Goal: Task Accomplishment & Management: Manage account settings

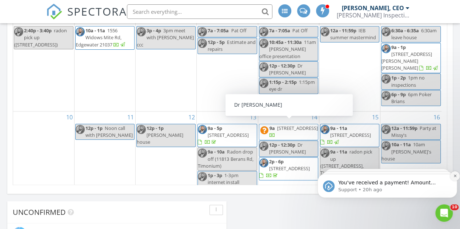
click at [455, 176] on icon "Dismiss notification" at bounding box center [454, 176] width 3 height 3
click at [455, 176] on icon "Dismiss notification" at bounding box center [455, 176] width 2 height 2
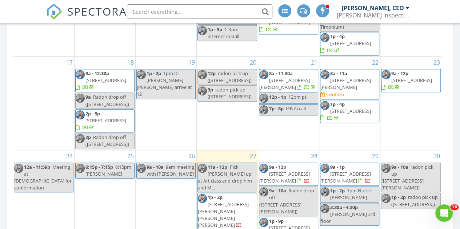
scroll to position [271, 0]
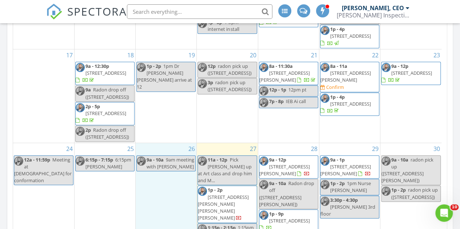
click at [169, 197] on div "26 9a - 10a 9am meeting with Vivian" at bounding box center [166, 200] width 61 height 114
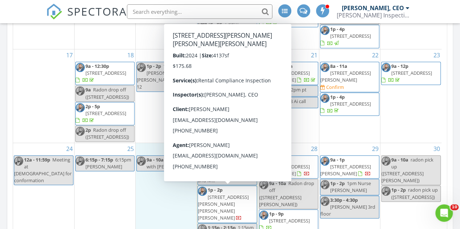
click at [214, 197] on span "5 Brooks Nolen Wy, Owings Mills 21117" at bounding box center [223, 208] width 51 height 28
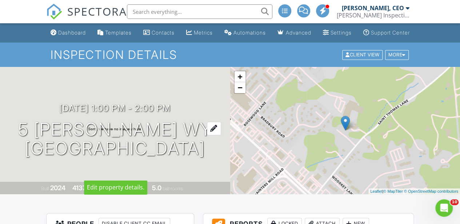
drag, startPoint x: 15, startPoint y: 125, endPoint x: 142, endPoint y: 160, distance: 131.7
click at [142, 158] on h1 "5 [PERSON_NAME] Wy [GEOGRAPHIC_DATA], MD 21117" at bounding box center [115, 139] width 194 height 39
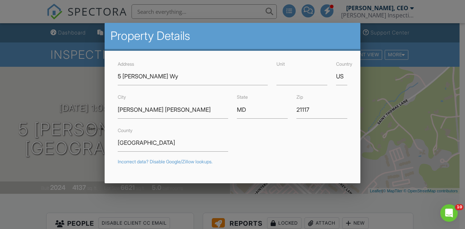
click at [400, 80] on div at bounding box center [232, 107] width 465 height 287
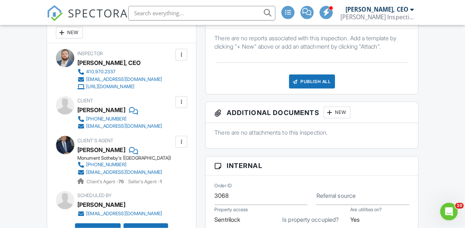
scroll to position [204, 0]
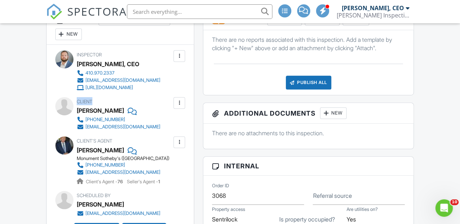
drag, startPoint x: 76, startPoint y: 115, endPoint x: 104, endPoint y: 109, distance: 28.6
click at [104, 109] on div "Client [PERSON_NAME] [PHONE_NUMBER] [EMAIL_ADDRESS][DOMAIN_NAME]" at bounding box center [120, 113] width 130 height 33
click at [179, 106] on div at bounding box center [179, 102] width 7 height 7
click at [169, 131] on li "Edit" at bounding box center [162, 125] width 37 height 18
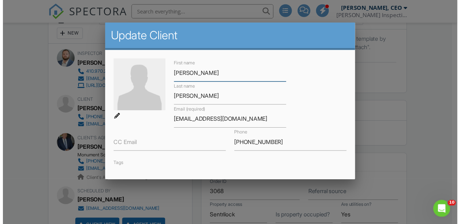
scroll to position [3, 0]
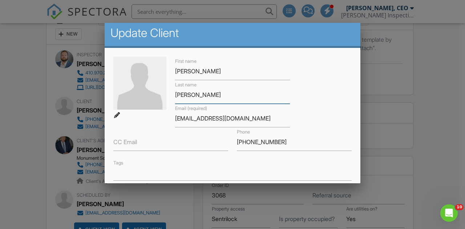
drag, startPoint x: 190, startPoint y: 94, endPoint x: 174, endPoint y: 94, distance: 16.7
click at [175, 94] on input "[PERSON_NAME]" at bounding box center [232, 95] width 115 height 18
drag, startPoint x: 222, startPoint y: 121, endPoint x: 173, endPoint y: 121, distance: 49.4
click at [173, 121] on div "Email (required) [EMAIL_ADDRESS][DOMAIN_NAME]" at bounding box center [233, 116] width 124 height 24
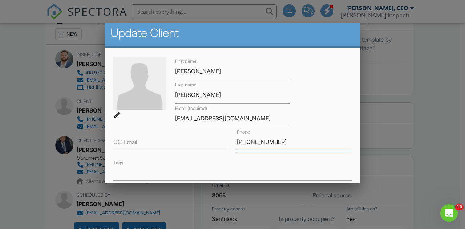
drag, startPoint x: 279, startPoint y: 145, endPoint x: 234, endPoint y: 141, distance: 44.9
click at [237, 141] on input "[PHONE_NUMBER]" at bounding box center [294, 142] width 115 height 18
click at [21, 69] on div at bounding box center [232, 107] width 465 height 287
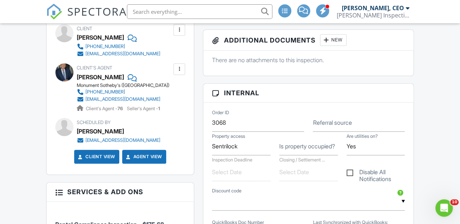
scroll to position [278, 0]
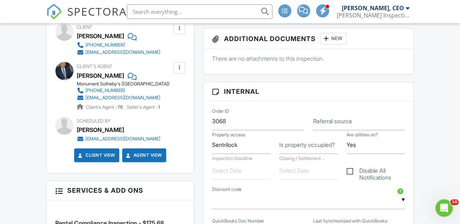
click at [334, 125] on label "Referral source" at bounding box center [332, 121] width 39 height 8
click at [334, 125] on input "Referral source" at bounding box center [359, 121] width 92 height 18
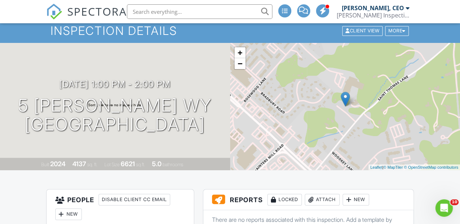
scroll to position [0, 0]
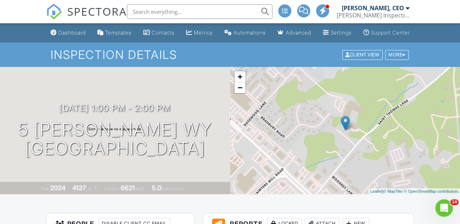
type input "Agent"
